Goal: Transaction & Acquisition: Book appointment/travel/reservation

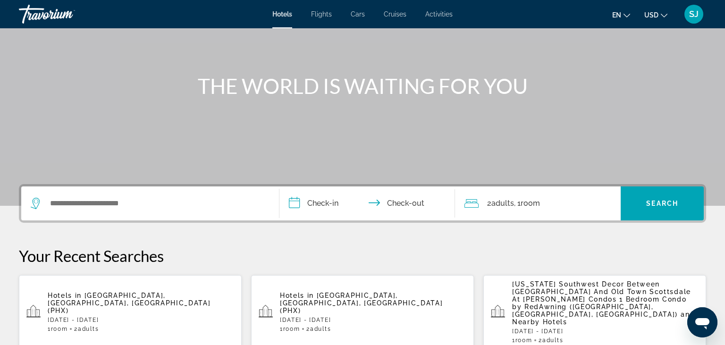
scroll to position [100, 0]
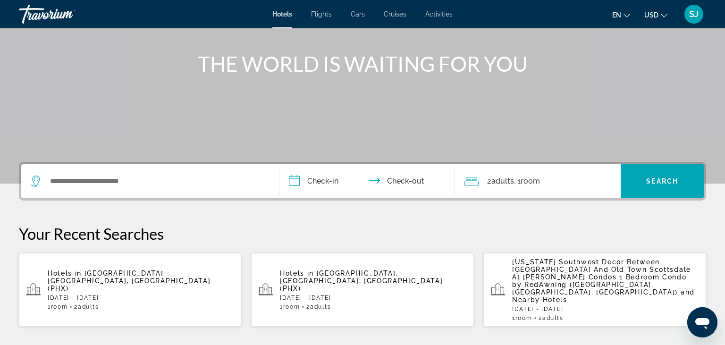
click at [125, 295] on p "[DATE] - [DATE]" at bounding box center [141, 298] width 186 height 7
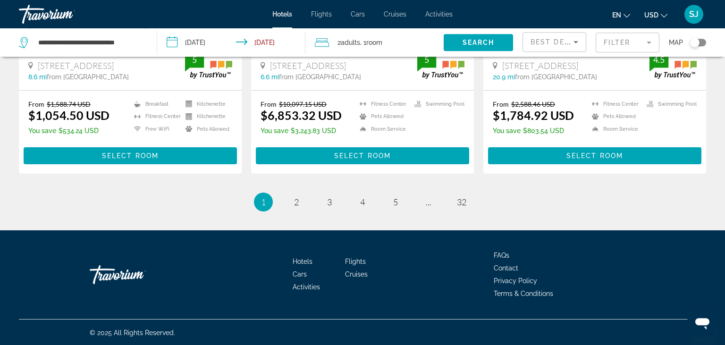
scroll to position [1300, 0]
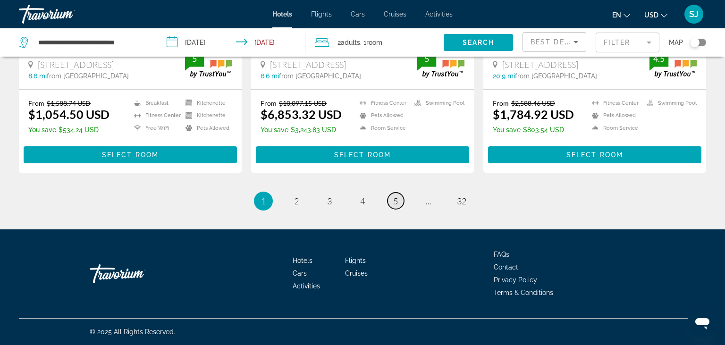
click at [394, 202] on span "5" at bounding box center [395, 201] width 5 height 10
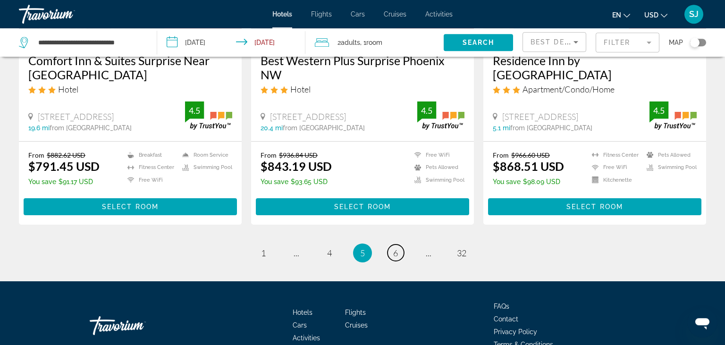
scroll to position [1299, 0]
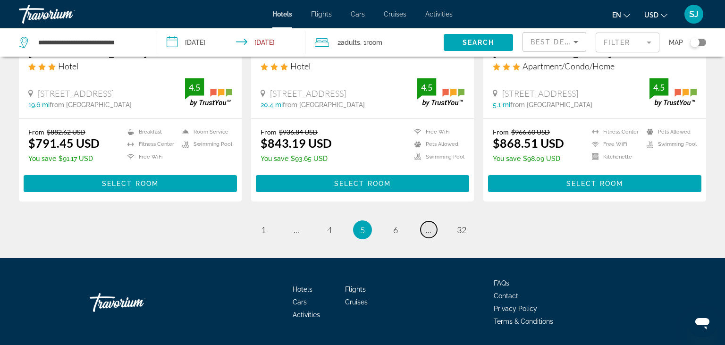
click at [429, 225] on span "..." at bounding box center [429, 230] width 6 height 10
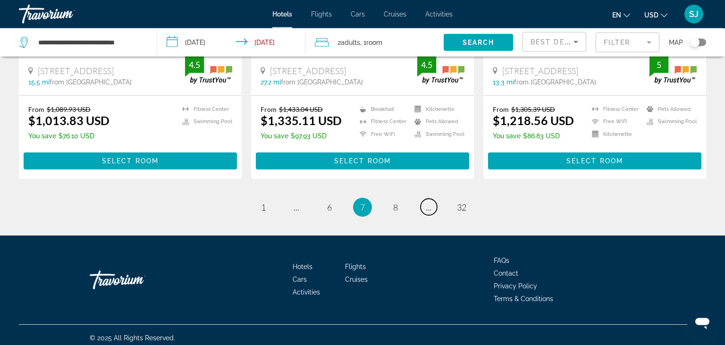
scroll to position [1299, 0]
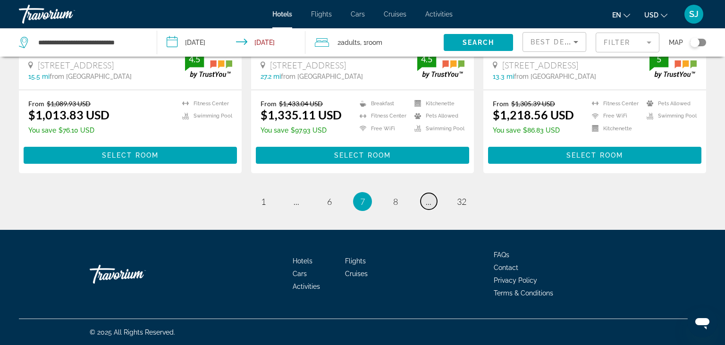
click at [424, 204] on link "page ..." at bounding box center [429, 201] width 17 height 17
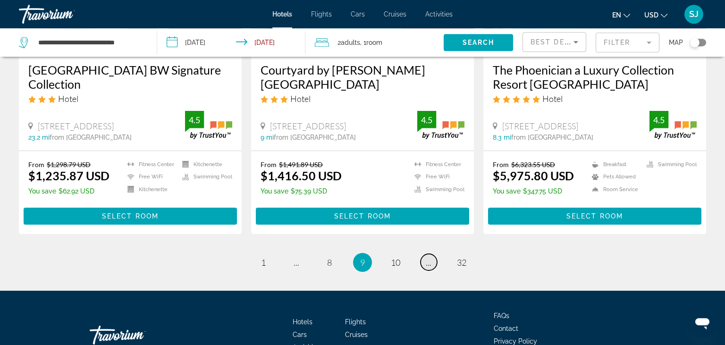
scroll to position [1246, 0]
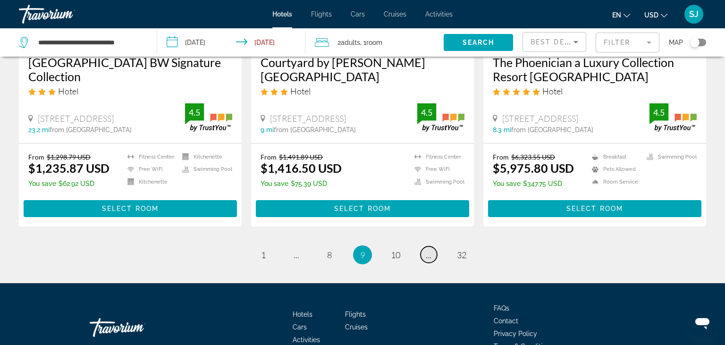
click at [427, 250] on span "..." at bounding box center [429, 255] width 6 height 10
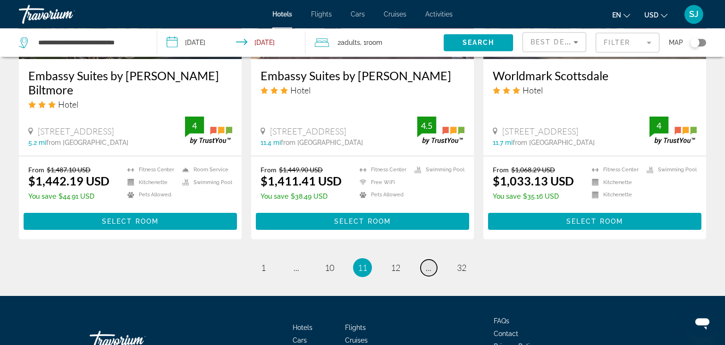
scroll to position [1246, 0]
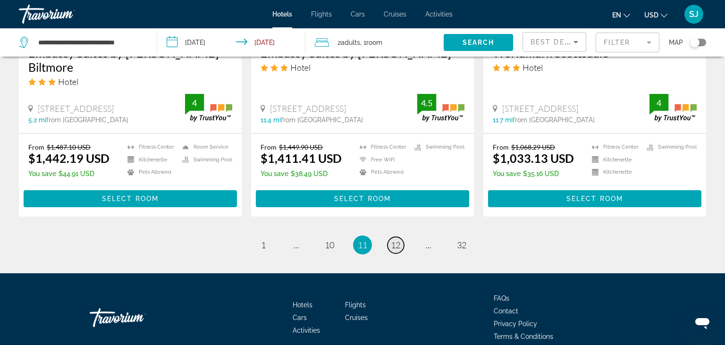
click at [395, 245] on span "12" at bounding box center [395, 245] width 9 height 10
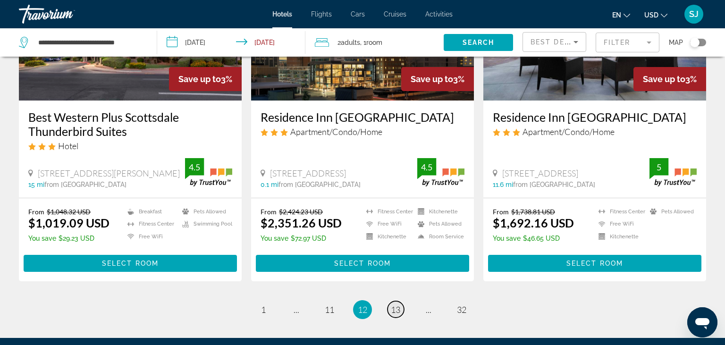
scroll to position [1246, 0]
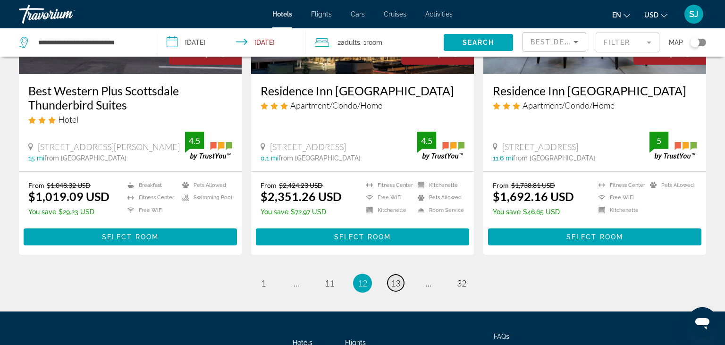
click at [398, 278] on span "13" at bounding box center [395, 283] width 9 height 10
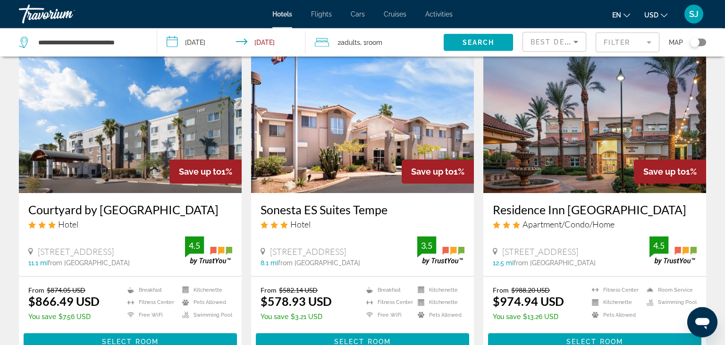
scroll to position [1146, 0]
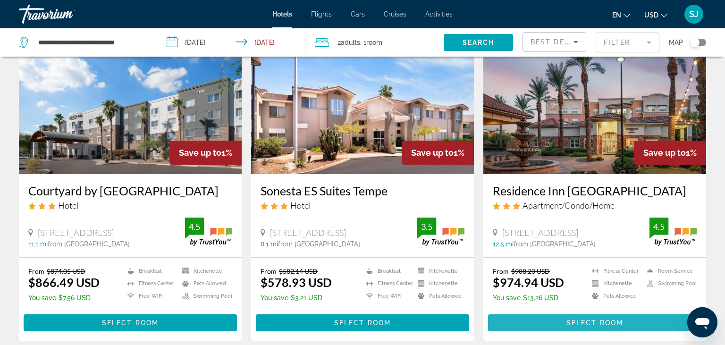
click at [564, 312] on span "Main content" at bounding box center [594, 323] width 213 height 23
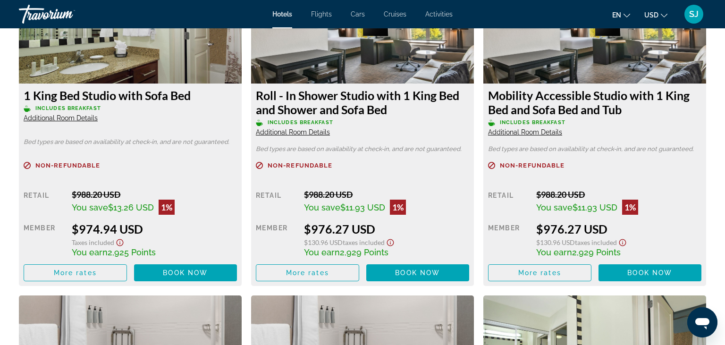
scroll to position [1395, 0]
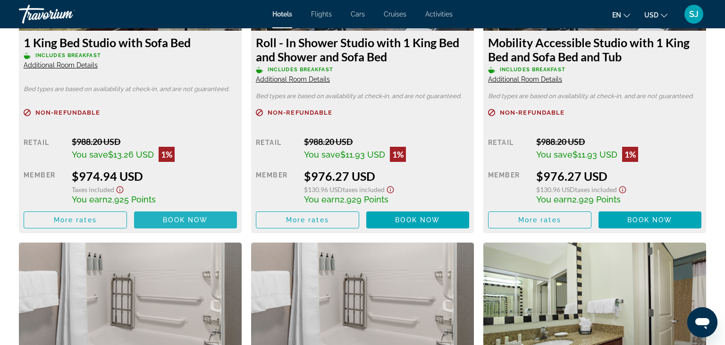
click at [166, 224] on span "Book now" at bounding box center [185, 220] width 45 height 8
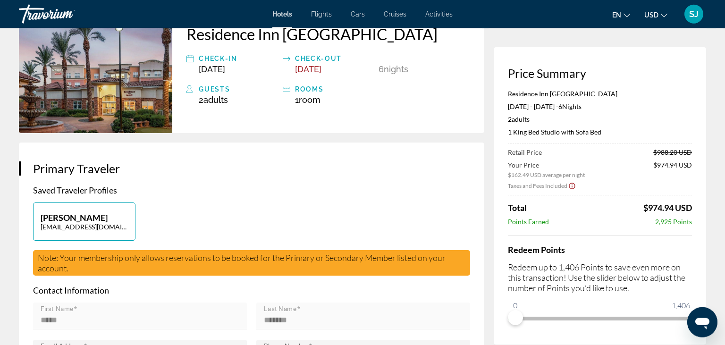
scroll to position [100, 0]
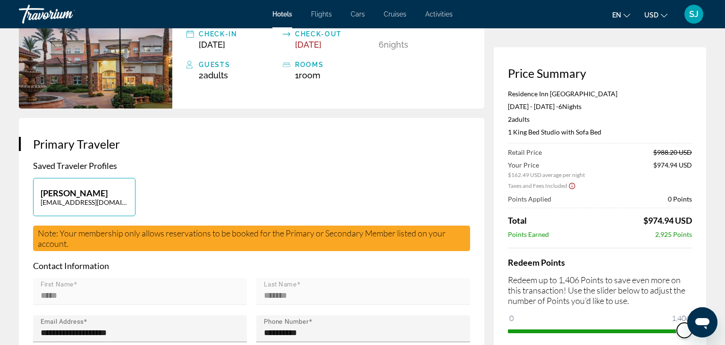
drag, startPoint x: 512, startPoint y: 328, endPoint x: 700, endPoint y: 349, distance: 189.1
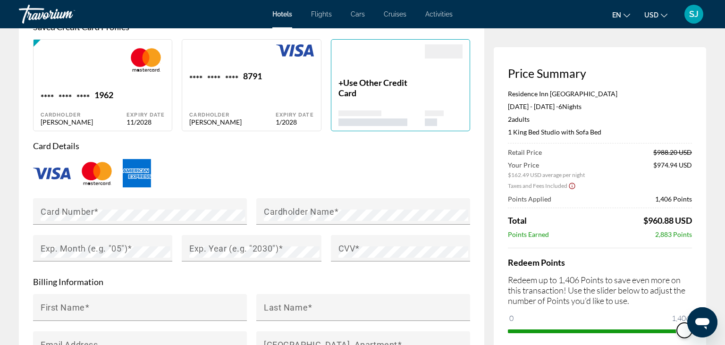
scroll to position [698, 0]
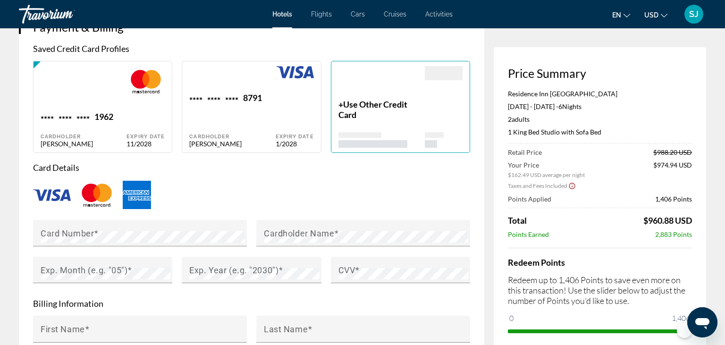
click at [242, 148] on div "**** **** **** 8791 Cardholder [PERSON_NAME]" at bounding box center [232, 120] width 86 height 55
type input "*****"
type input "*******"
type input "**********"
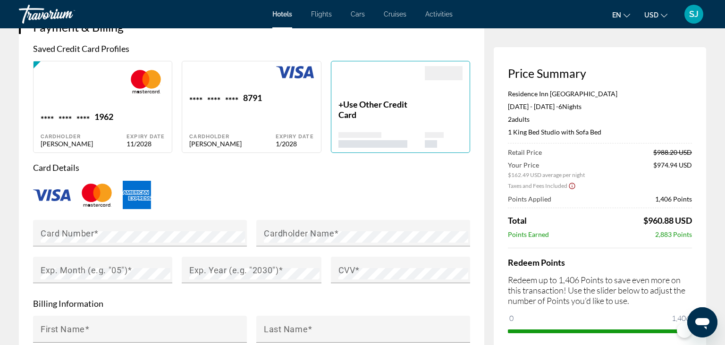
type input "*****"
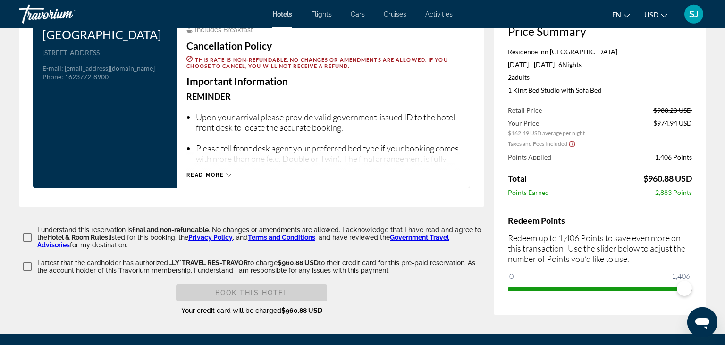
scroll to position [1246, 0]
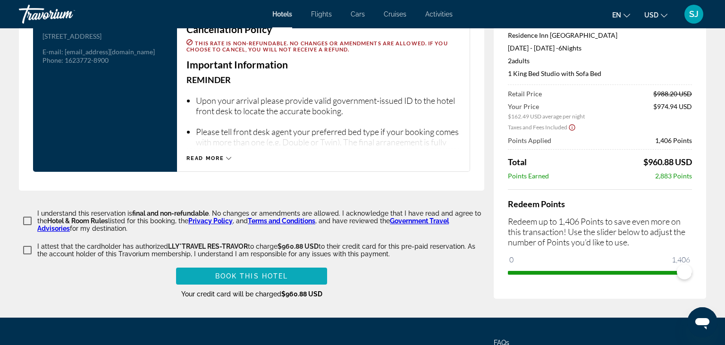
click at [222, 280] on span "Book this hotel" at bounding box center [251, 276] width 73 height 8
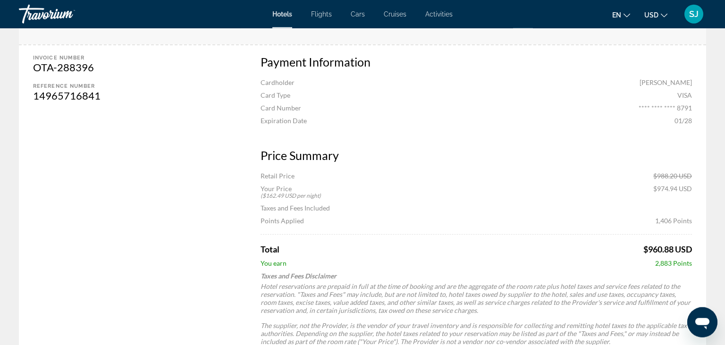
scroll to position [648, 0]
